Goal: Task Accomplishment & Management: Complete application form

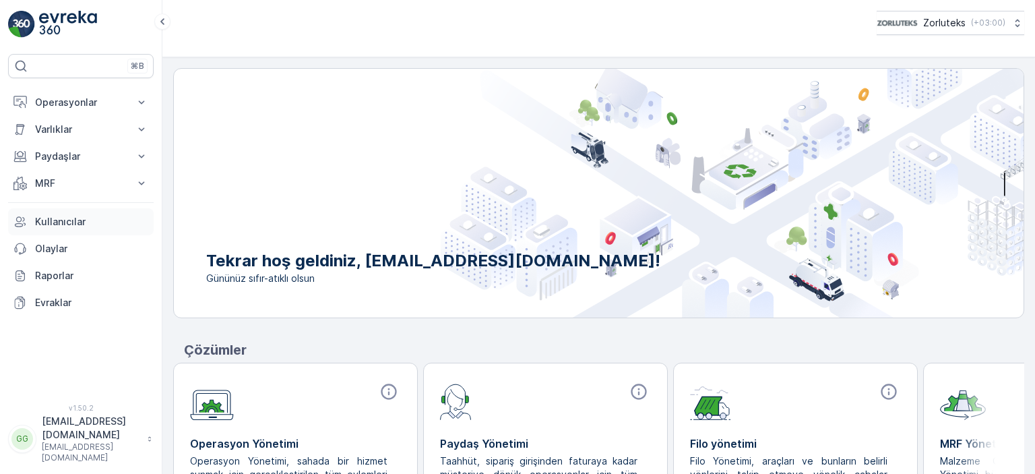
click at [54, 214] on link "Kullanıcılar" at bounding box center [81, 221] width 146 height 27
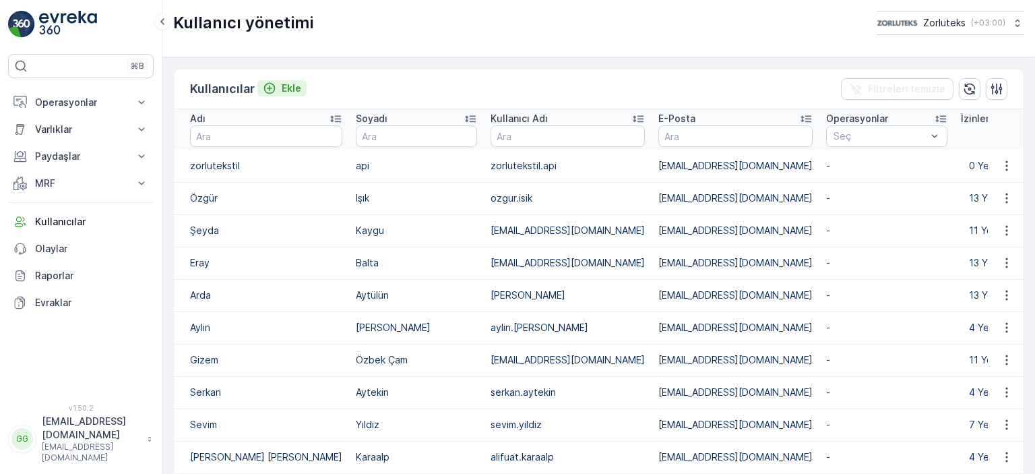
click at [289, 86] on p "Ekle" at bounding box center [292, 88] width 20 height 13
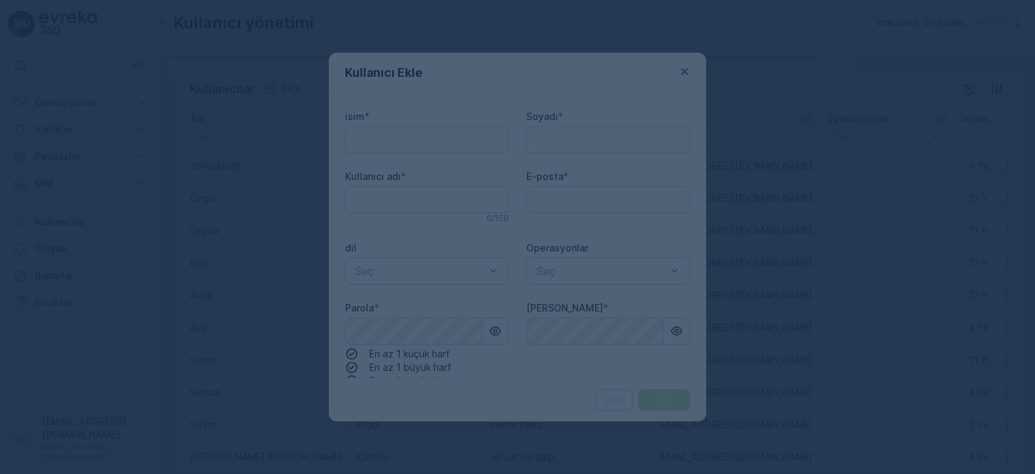
type adı "[EMAIL_ADDRESS][DOMAIN_NAME]"
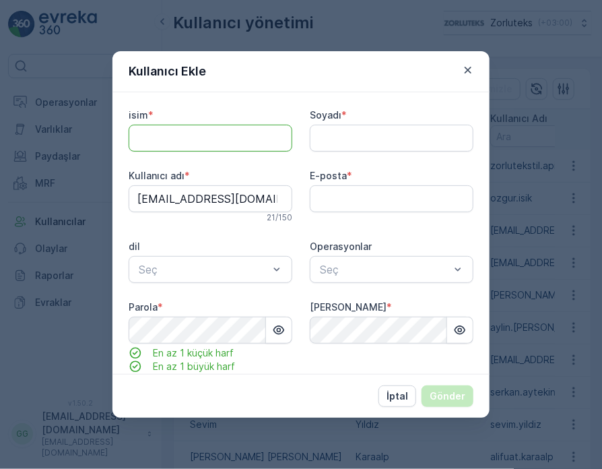
drag, startPoint x: 183, startPoint y: 137, endPoint x: 176, endPoint y: 130, distance: 10.5
click at [183, 137] on input "isim" at bounding box center [211, 138] width 164 height 27
type input "Ergün"
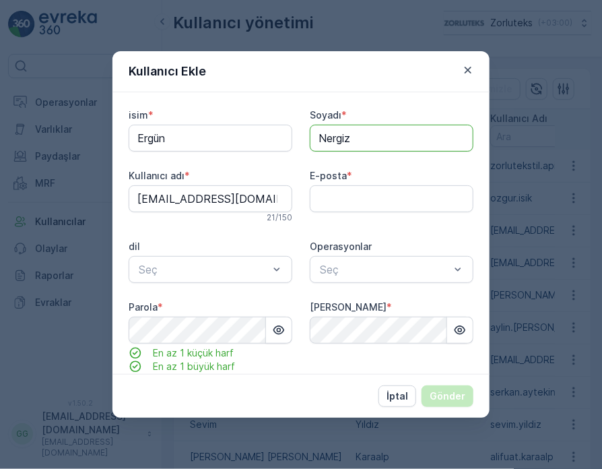
type input "Nergiz"
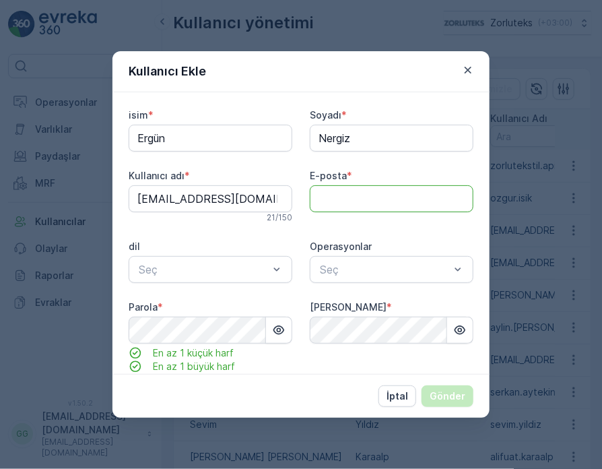
drag, startPoint x: 383, startPoint y: 190, endPoint x: 373, endPoint y: 189, distance: 10.2
click at [383, 190] on input "E-posta" at bounding box center [392, 198] width 164 height 27
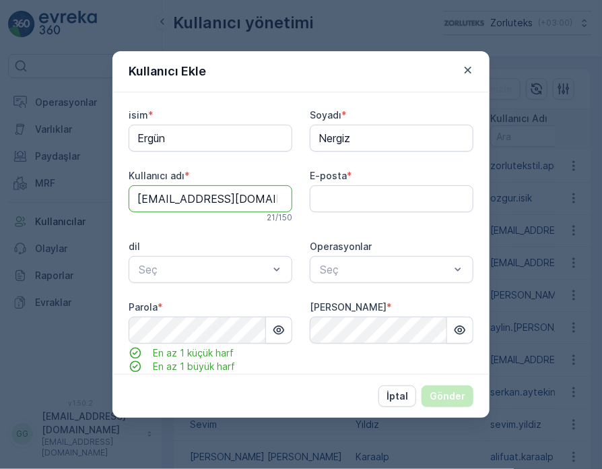
click at [261, 203] on adı "[EMAIL_ADDRESS][DOMAIN_NAME]" at bounding box center [211, 198] width 164 height 27
drag, startPoint x: 260, startPoint y: 201, endPoint x: 121, endPoint y: 215, distance: 140.1
click at [121, 215] on div "isim * [PERSON_NAME] * [PERSON_NAME]ıcı adı * [EMAIL_ADDRESS][DOMAIN_NAME] 21 /…" at bounding box center [301, 233] width 377 height 282
paste adı "ergun.nergiz"
type adı "[EMAIL_ADDRESS][DOMAIN_NAME]"
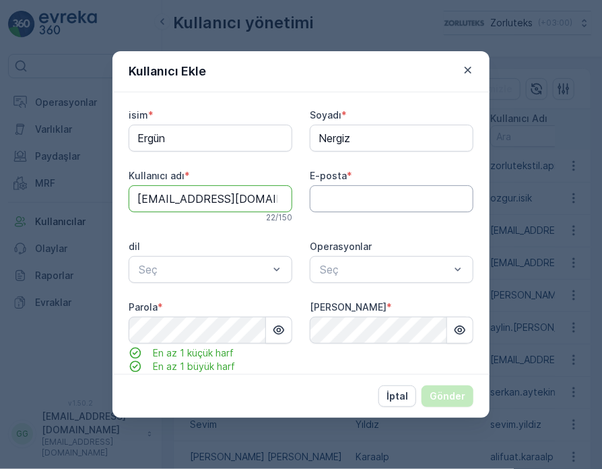
click at [342, 199] on input "E-posta" at bounding box center [392, 198] width 164 height 27
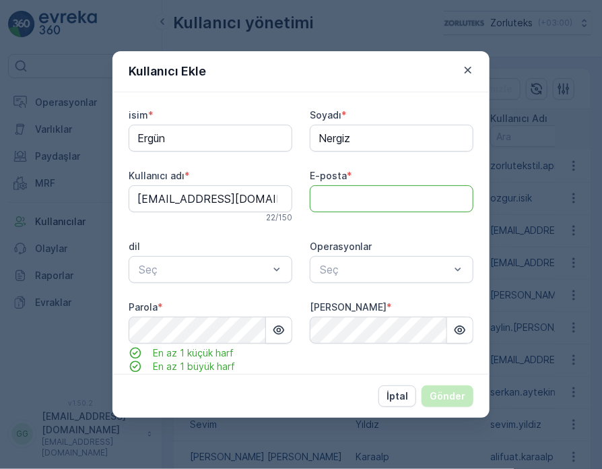
paste input "[EMAIL_ADDRESS][DOMAIN_NAME]"
type input "[EMAIL_ADDRESS][DOMAIN_NAME]"
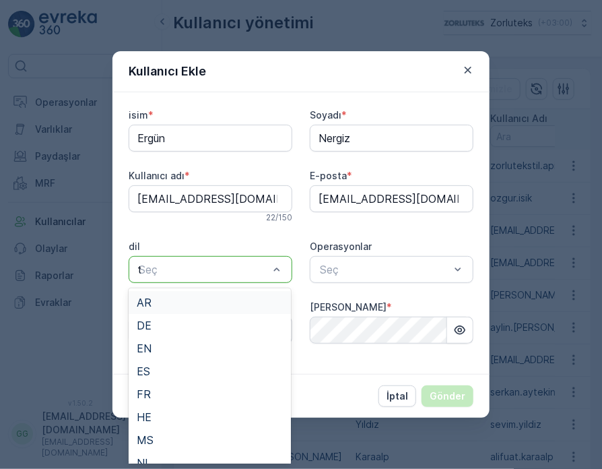
type input "tr"
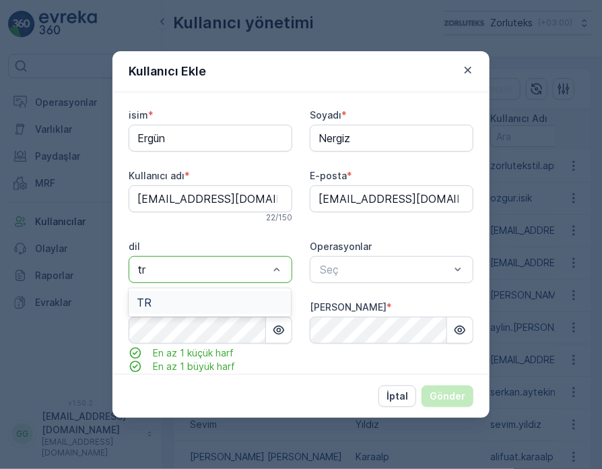
click at [195, 301] on div "TR" at bounding box center [210, 302] width 146 height 12
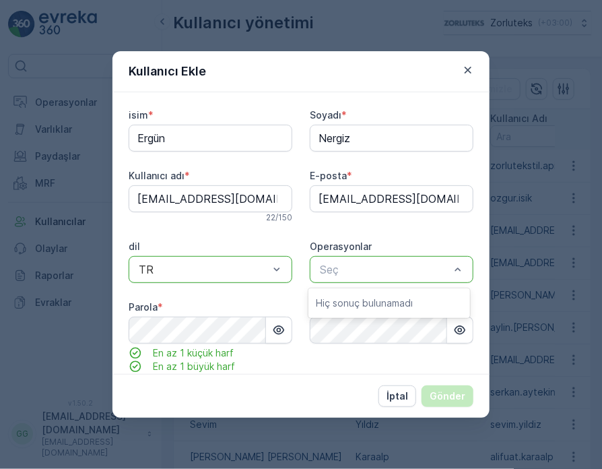
click at [356, 269] on div at bounding box center [385, 269] width 133 height 12
click at [277, 329] on icon "button" at bounding box center [279, 329] width 11 height 9
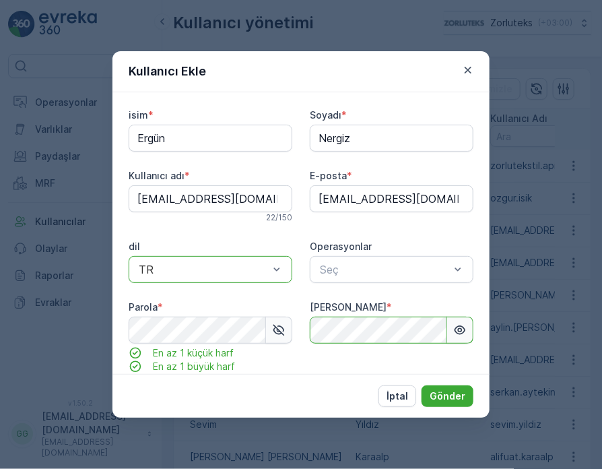
click at [455, 332] on icon "button" at bounding box center [459, 329] width 13 height 13
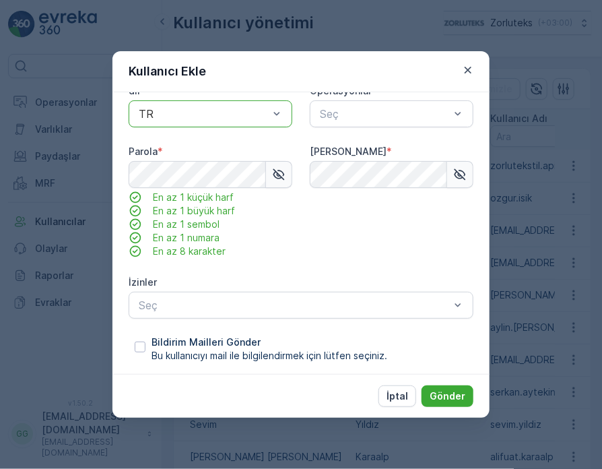
scroll to position [160, 0]
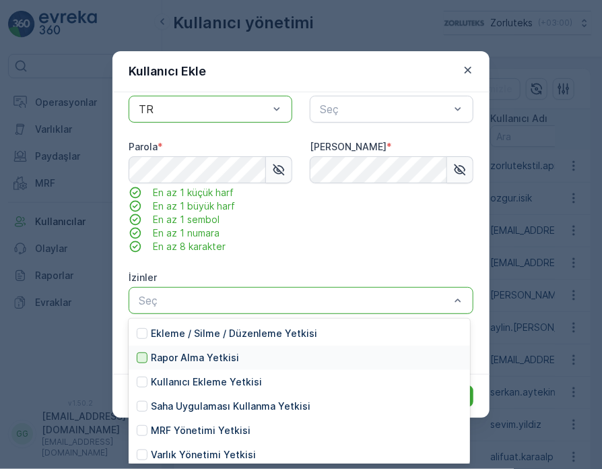
click at [146, 361] on div at bounding box center [142, 357] width 11 height 11
click at [140, 332] on div at bounding box center [142, 333] width 11 height 11
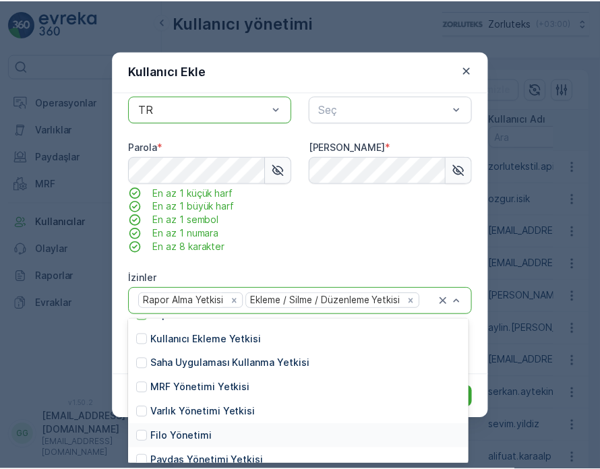
scroll to position [41, 0]
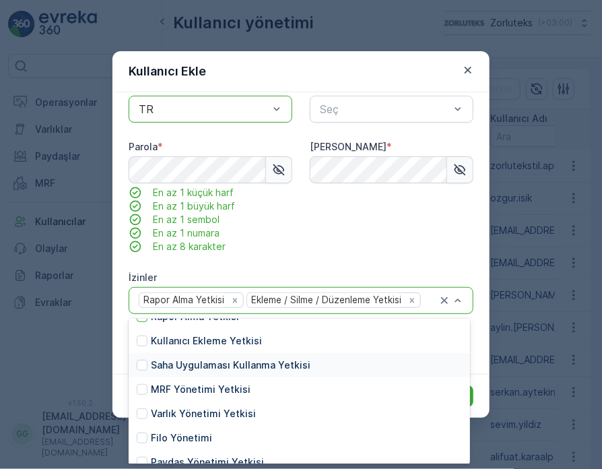
click at [148, 363] on div "Saha Uygulaması Kullanma Yetkisi" at bounding box center [224, 364] width 174 height 13
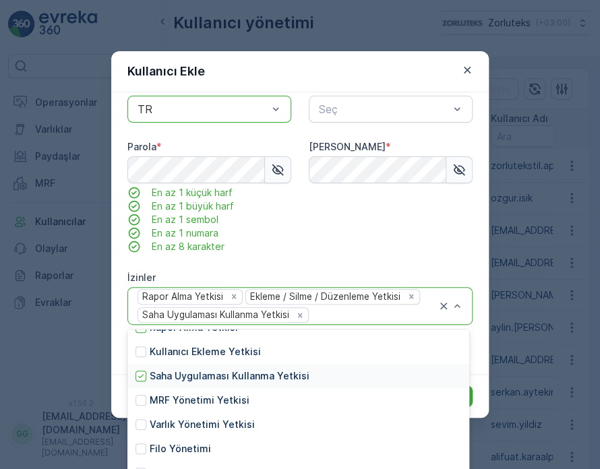
click at [464, 379] on div "Saha Uygulaması Kullanma Yetkisi" at bounding box center [298, 376] width 342 height 24
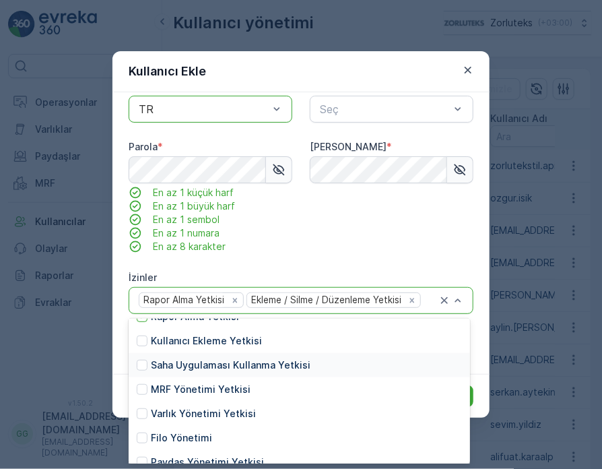
click at [148, 367] on div "Saha Uygulaması Kullanma Yetkisi" at bounding box center [224, 364] width 174 height 13
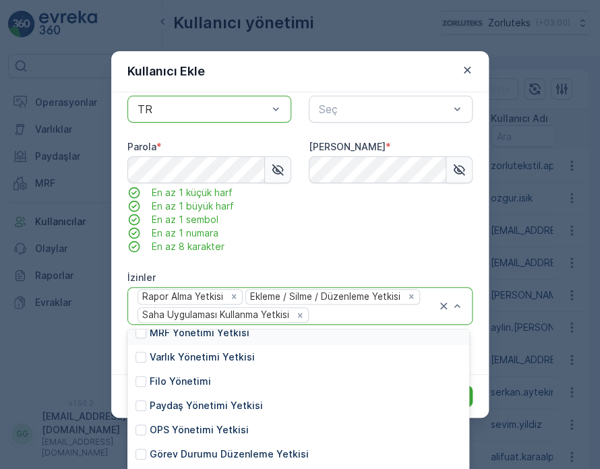
scroll to position [175, 0]
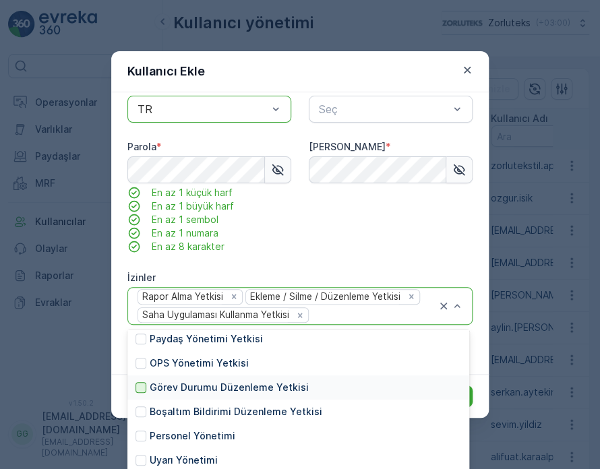
click at [139, 387] on div at bounding box center [140, 387] width 11 height 11
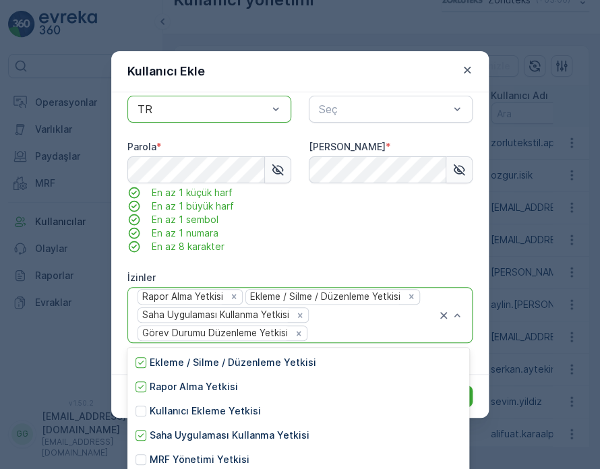
scroll to position [69, 0]
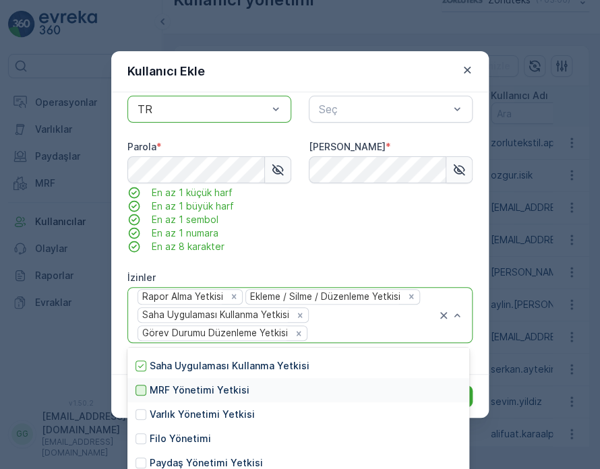
click at [140, 389] on div at bounding box center [140, 390] width 11 height 11
click at [142, 388] on icon at bounding box center [140, 390] width 5 height 4
click at [396, 245] on div "[PERSON_NAME] *" at bounding box center [391, 196] width 164 height 113
click at [483, 396] on div "İptal Gönder" at bounding box center [299, 396] width 377 height 44
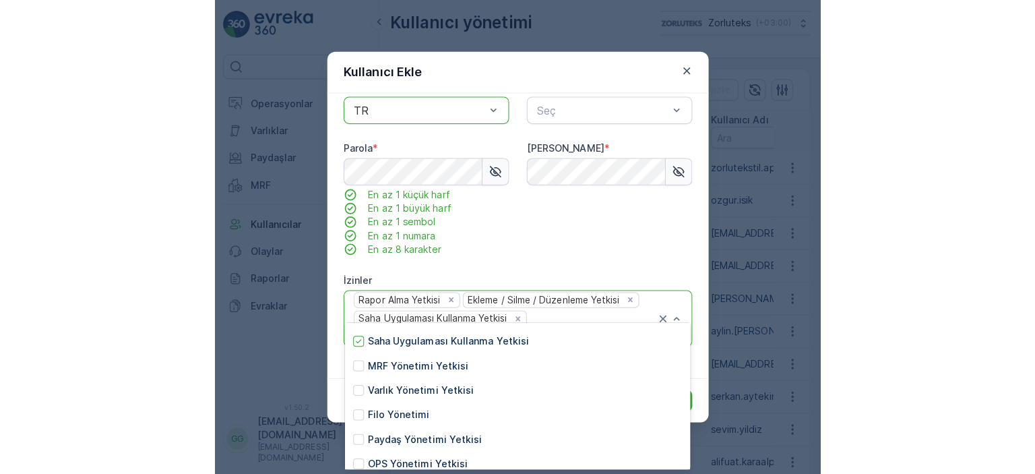
scroll to position [0, 0]
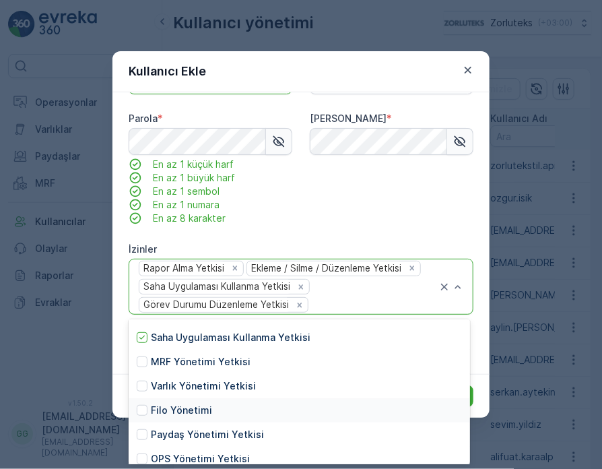
click at [476, 393] on div "İptal Gönder" at bounding box center [301, 396] width 377 height 44
click at [472, 395] on button "Gönder" at bounding box center [448, 396] width 52 height 22
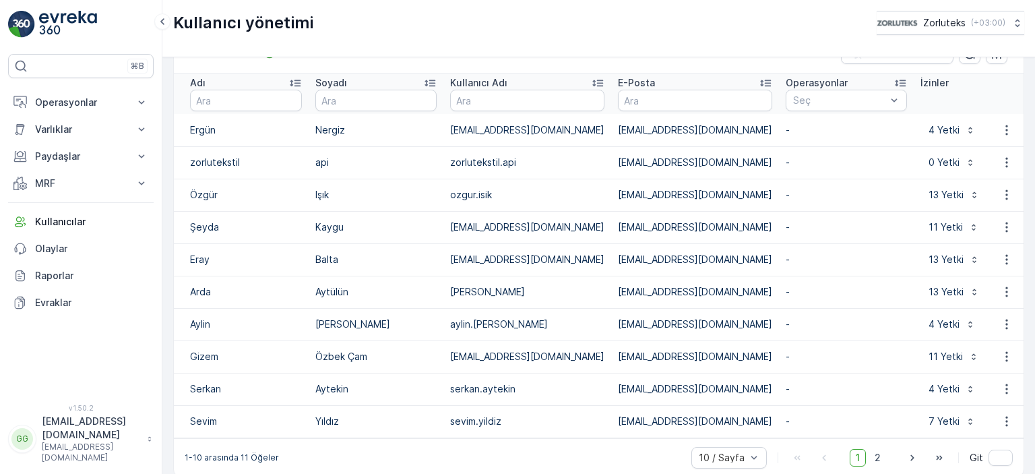
scroll to position [55, 0]
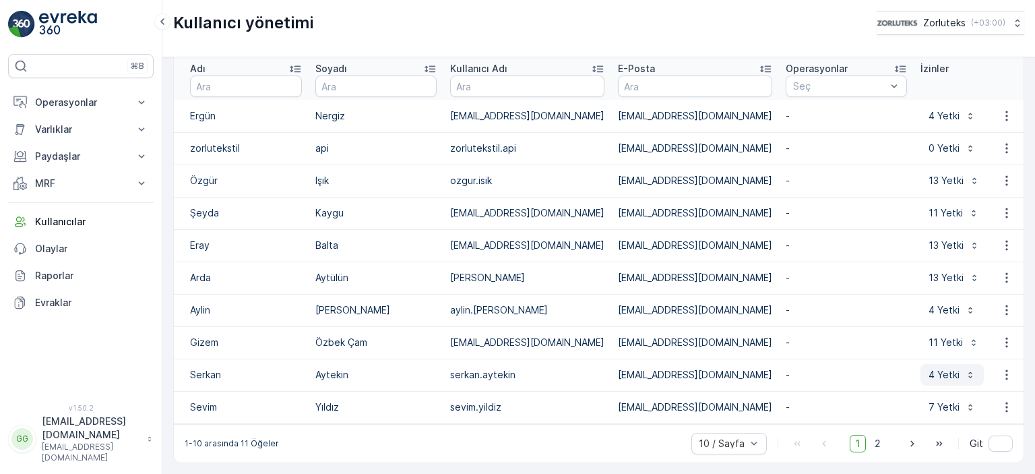
click at [929, 371] on p "4 Yetki" at bounding box center [944, 374] width 31 height 13
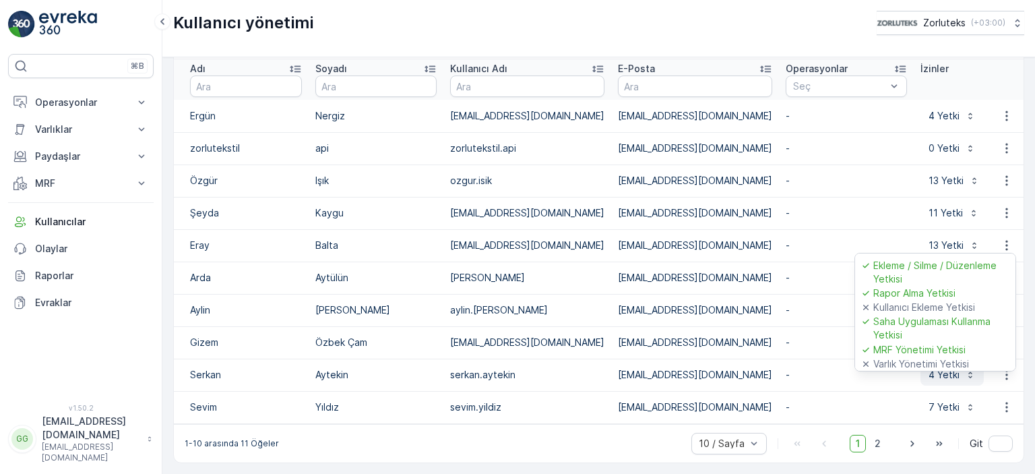
scroll to position [0, 0]
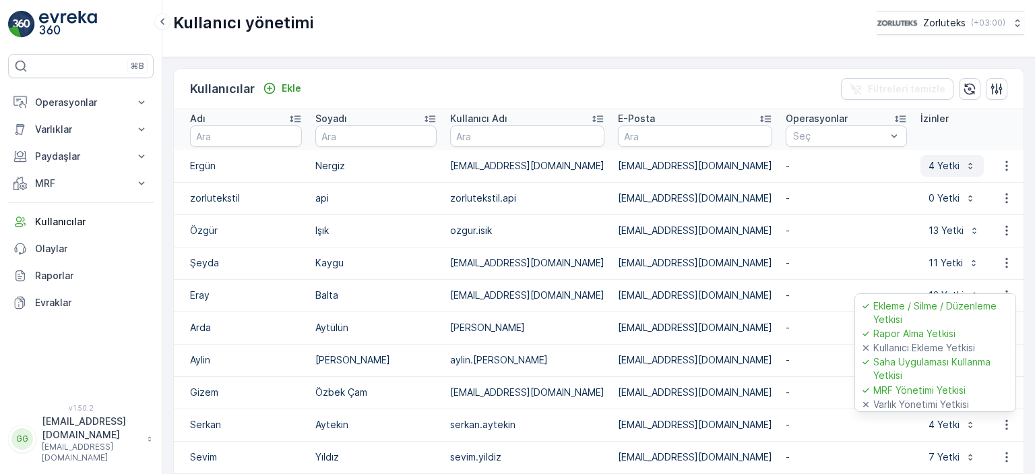
click at [929, 162] on p "4 Yetki" at bounding box center [944, 165] width 31 height 13
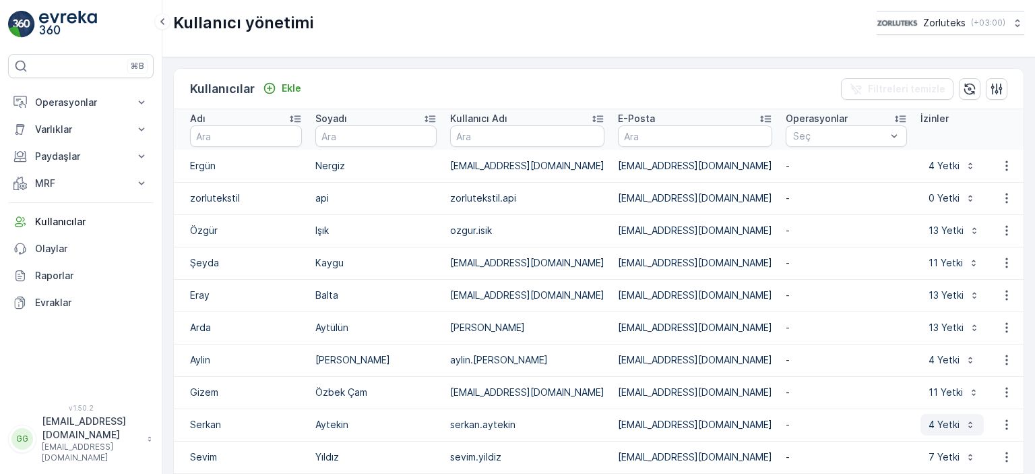
click at [929, 427] on p "4 Yetki" at bounding box center [944, 424] width 31 height 13
click at [1005, 163] on icon "button" at bounding box center [1006, 165] width 13 height 13
click at [995, 185] on span "kullanıcıyı düzenle" at bounding box center [986, 185] width 81 height 13
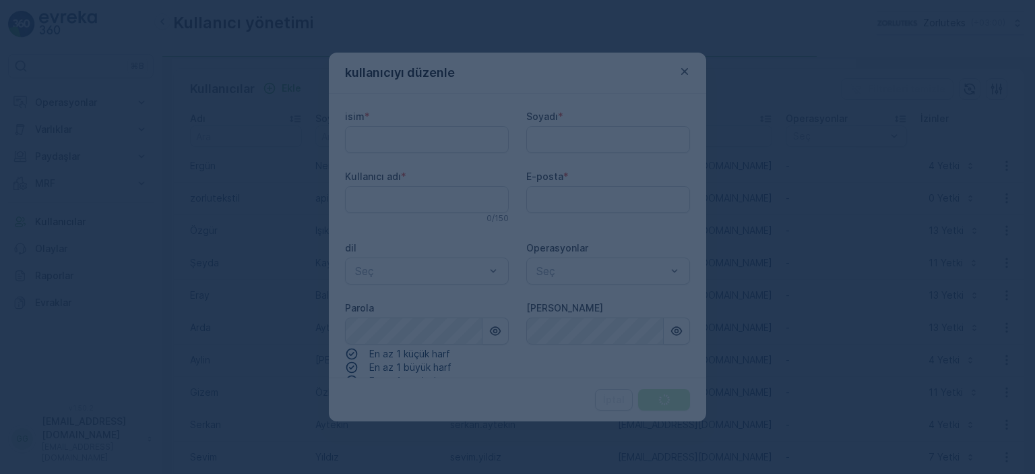
type adı "[EMAIL_ADDRESS][DOMAIN_NAME]"
type input "Ergün"
type input "Nergiz"
type input "[EMAIL_ADDRESS][DOMAIN_NAME]"
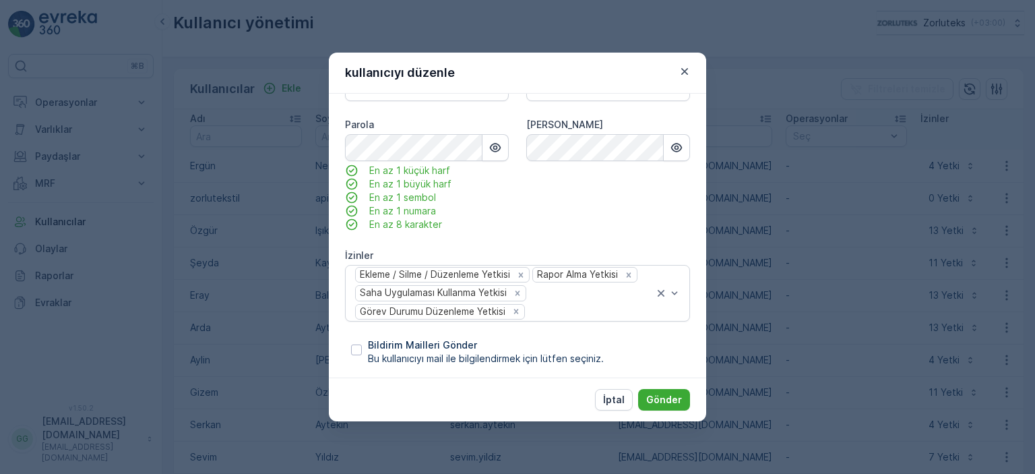
scroll to position [186, 0]
click at [515, 309] on icon "Remove Görev Durumu Düzenleme Yetkisi" at bounding box center [515, 308] width 9 height 9
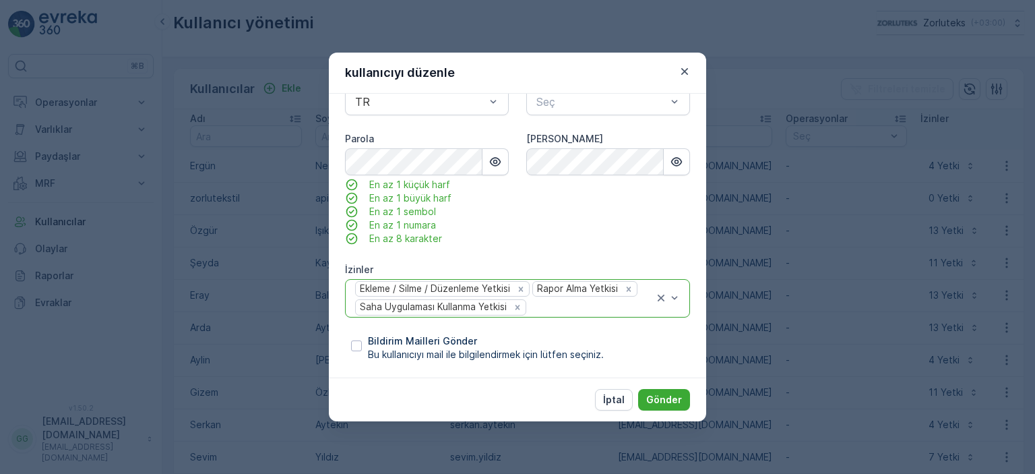
scroll to position [168, 0]
click at [544, 309] on div at bounding box center [591, 309] width 127 height 12
type input "mrf"
click at [441, 342] on p "MRF Yönetimi Yetkisi" at bounding box center [417, 337] width 100 height 13
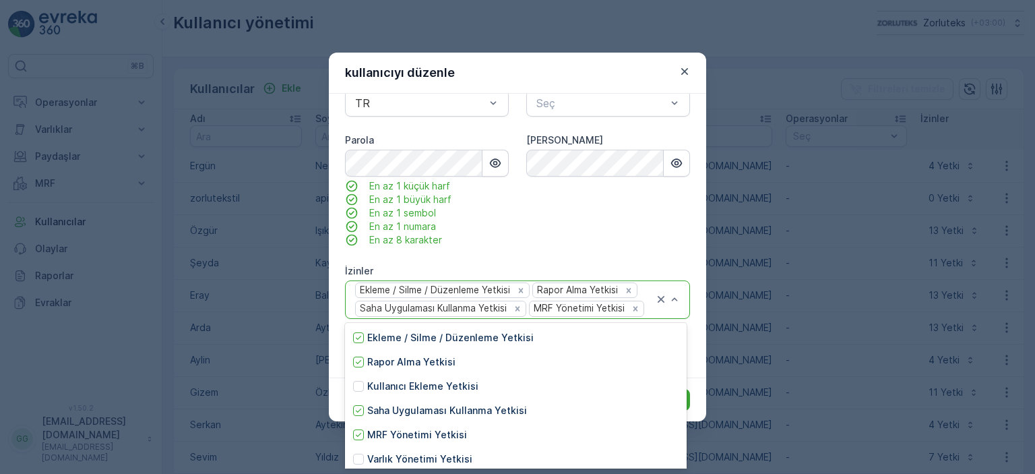
click at [631, 242] on div "[PERSON_NAME]" at bounding box center [608, 189] width 164 height 113
click at [677, 165] on icon "button" at bounding box center [676, 163] width 11 height 9
click at [672, 254] on div "isim * [PERSON_NAME] * [PERSON_NAME]ıcı adı * [EMAIL_ADDRESS][DOMAIN_NAME] 22 /…" at bounding box center [517, 152] width 345 height 421
click at [687, 400] on button "Gönder" at bounding box center [664, 400] width 52 height 22
